Goal: Information Seeking & Learning: Learn about a topic

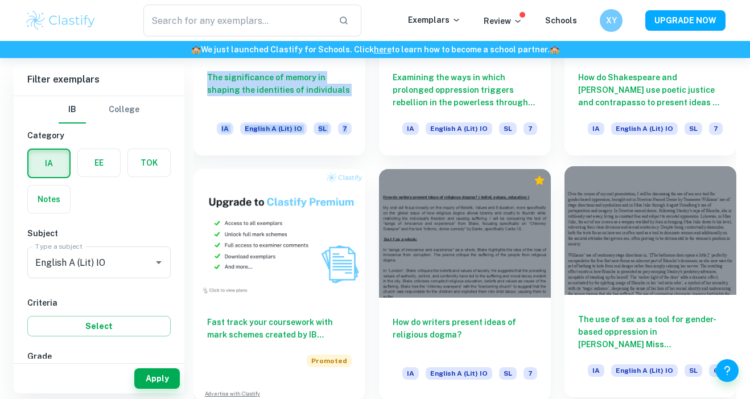
scroll to position [650, 0]
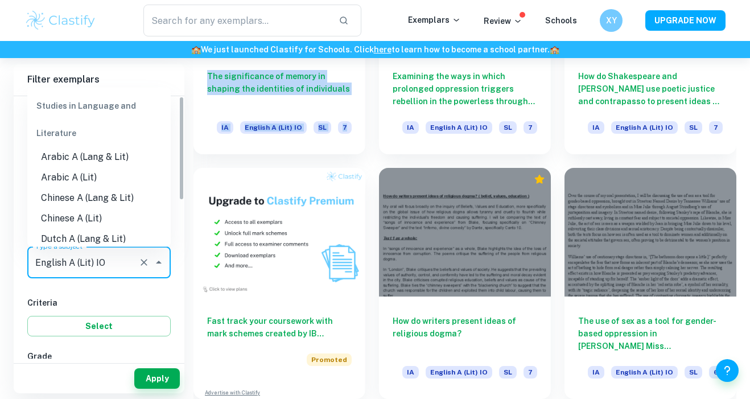
click at [126, 254] on input "English A (Lit) IO" at bounding box center [82, 262] width 101 height 22
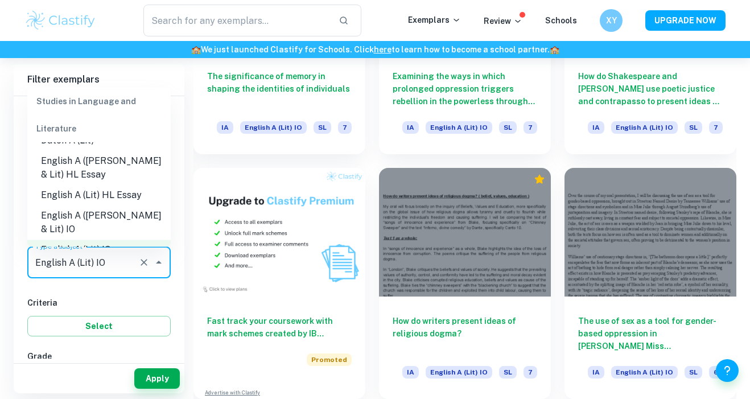
scroll to position [150, 0]
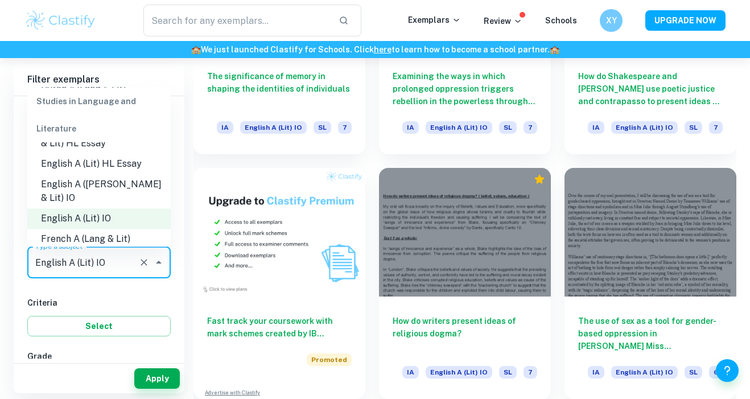
click at [126, 193] on li "English A ([PERSON_NAME] & Lit) IO" at bounding box center [98, 191] width 143 height 34
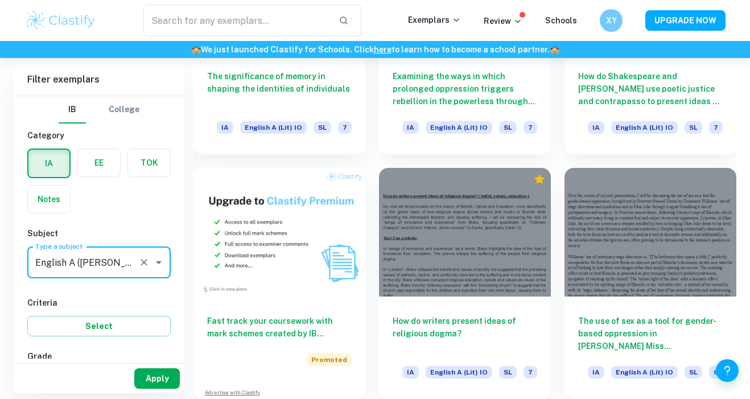
click at [146, 371] on button "Apply" at bounding box center [157, 378] width 46 height 20
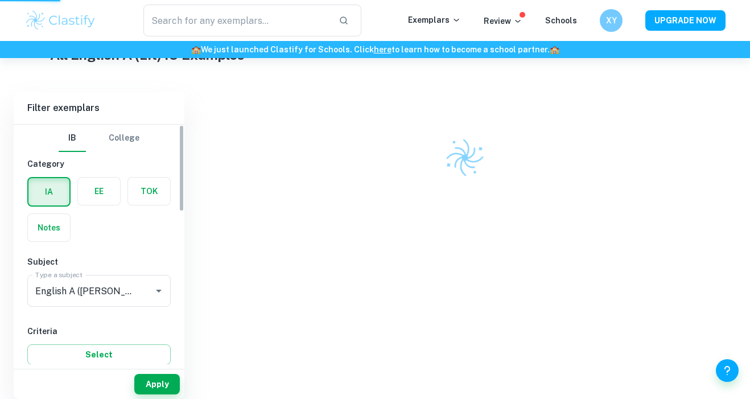
scroll to position [218, 0]
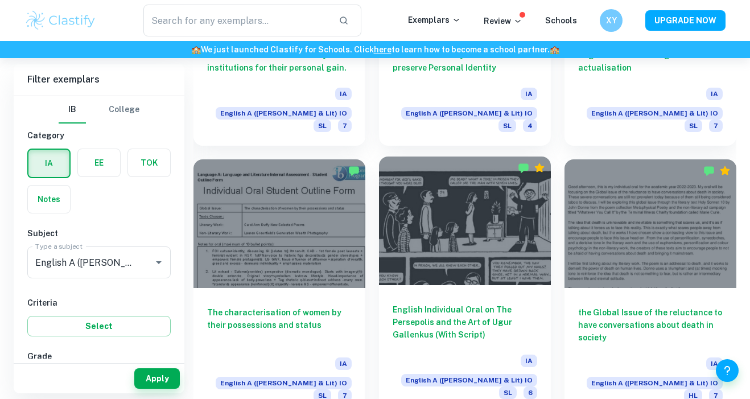
scroll to position [1254, 0]
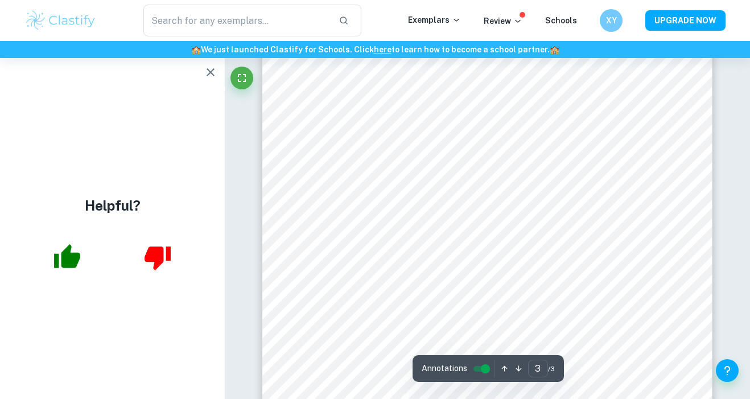
scroll to position [1616, 0]
click at [207, 69] on icon "button" at bounding box center [211, 72] width 14 height 14
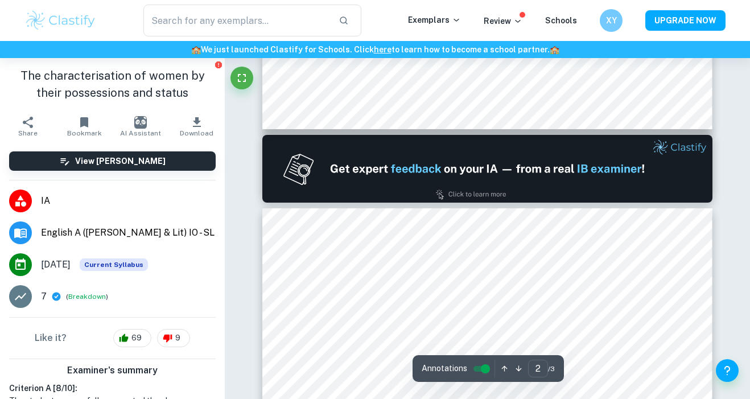
type input "1"
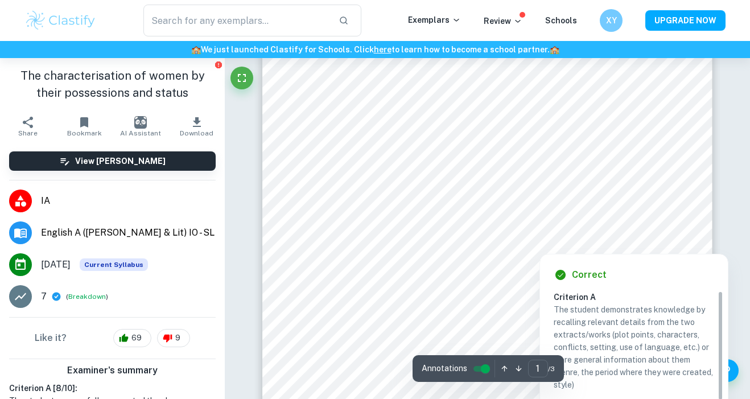
scroll to position [294, 0]
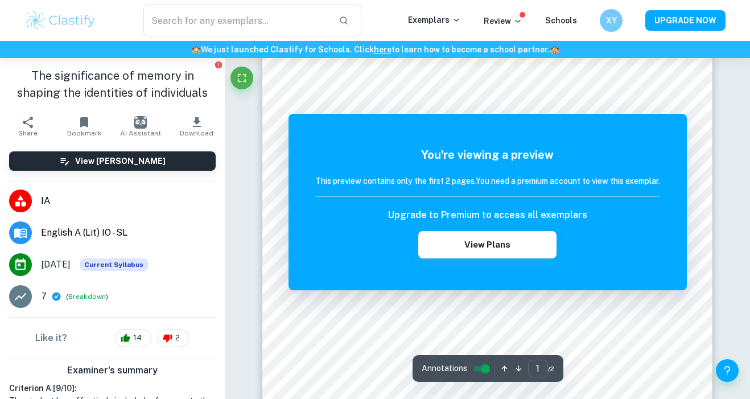
scroll to position [314, 0]
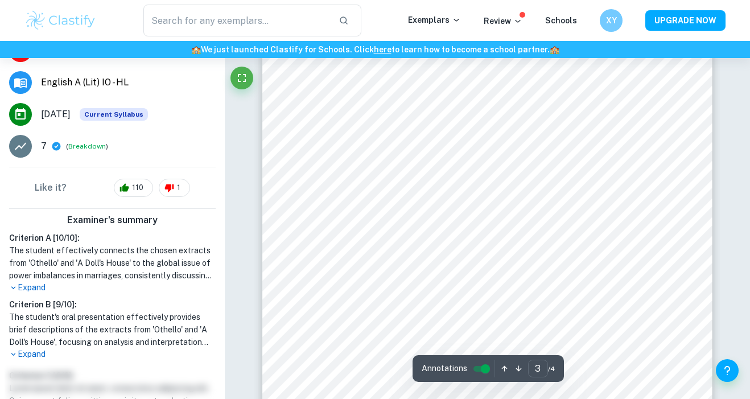
scroll to position [1514, 0]
